Goal: Find specific page/section: Find specific page/section

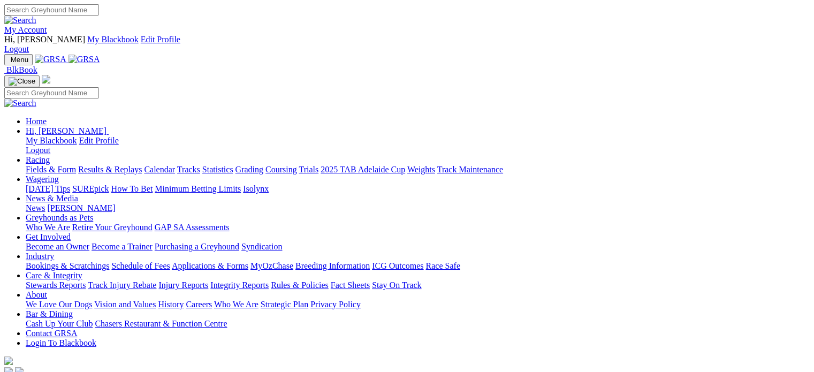
click at [50, 155] on link "Racing" at bounding box center [38, 159] width 24 height 9
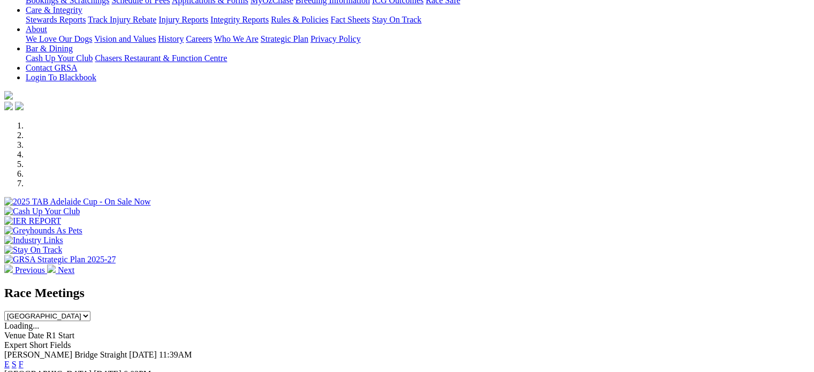
scroll to position [321, 0]
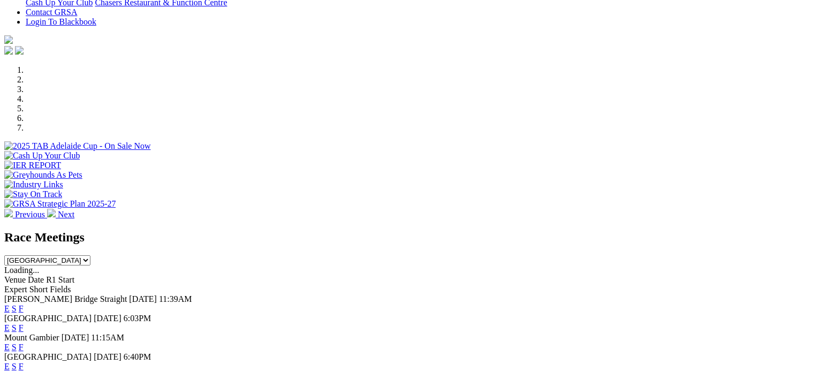
click at [88, 371] on link "View All Race Meetings" at bounding box center [46, 375] width 84 height 9
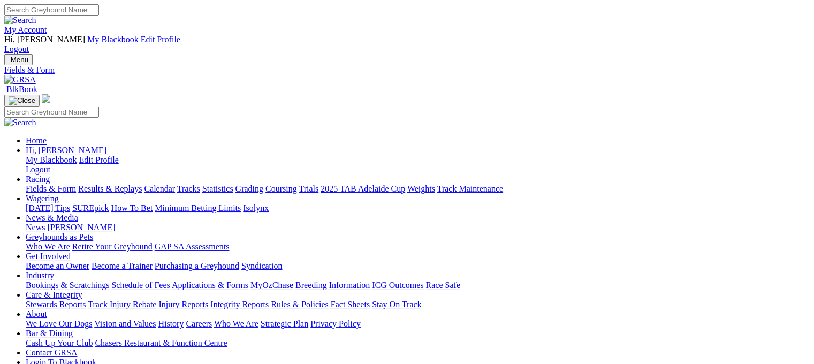
click at [45, 184] on link "Fields & Form" at bounding box center [51, 188] width 50 height 9
